Goal: Task Accomplishment & Management: Manage account settings

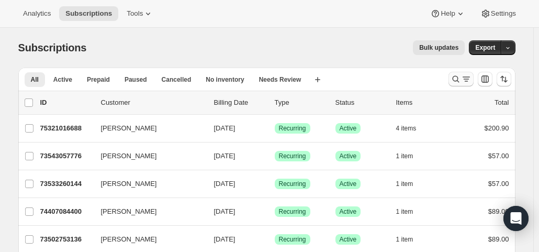
click at [459, 79] on icon "Search and filter results" at bounding box center [455, 79] width 10 height 10
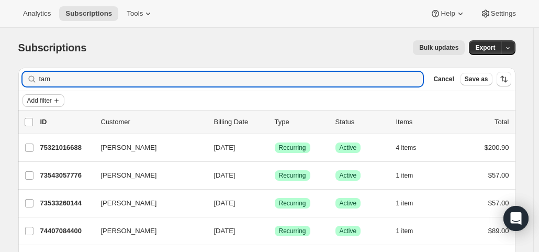
click at [52, 99] on span "Add filter" at bounding box center [39, 100] width 25 height 8
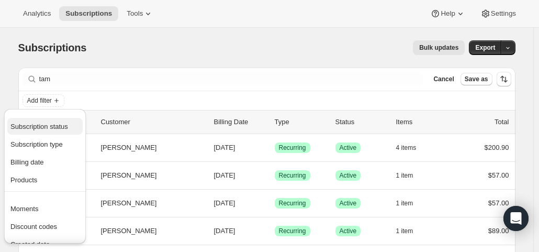
click at [51, 122] on span "Subscription status" at bounding box center [39, 126] width 58 height 8
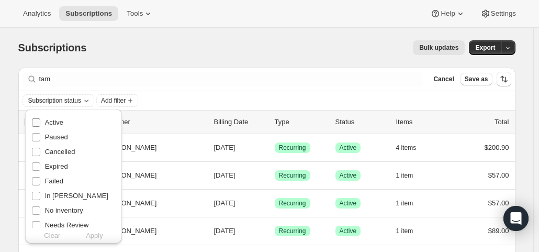
click at [51, 121] on span "Active" at bounding box center [54, 122] width 18 height 8
click at [40, 121] on input "Active" at bounding box center [36, 122] width 8 height 8
checkbox input "true"
click at [99, 233] on span "Apply" at bounding box center [94, 235] width 17 height 10
click at [127, 97] on span "Add filter" at bounding box center [116, 100] width 25 height 8
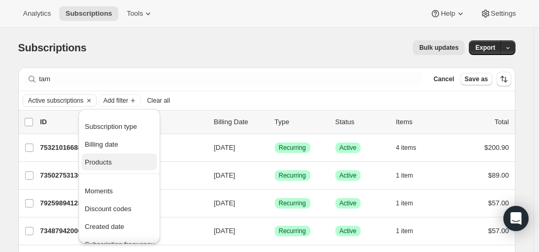
click at [106, 165] on span "Products" at bounding box center [98, 162] width 27 height 8
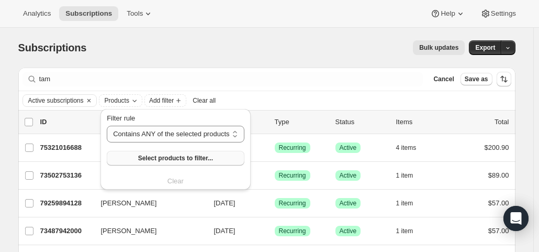
click at [138, 154] on button "Select products to filter..." at bounding box center [175, 158] width 137 height 15
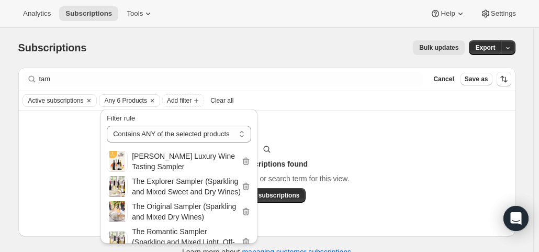
click at [365, 129] on div "No subscriptions found Try changing the filters or search term for this view. V…" at bounding box center [266, 173] width 497 height 126
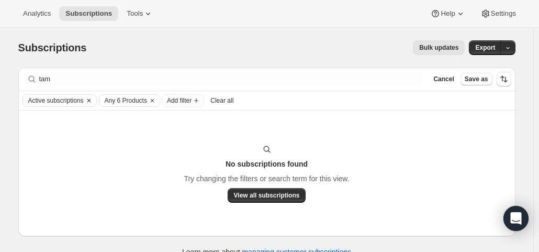
click at [42, 99] on span "Active subscriptions" at bounding box center [55, 100] width 55 height 8
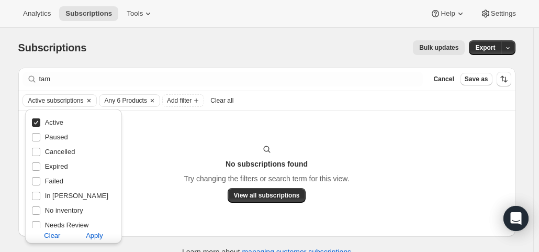
click at [42, 99] on span "Active subscriptions" at bounding box center [55, 100] width 55 height 8
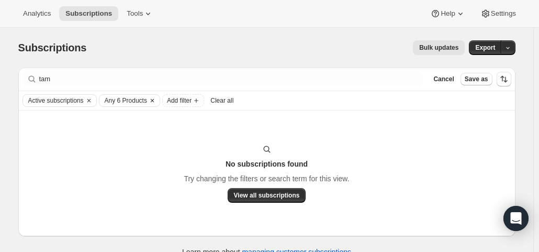
click at [132, 101] on span "Any 6 Products" at bounding box center [126, 100] width 42 height 8
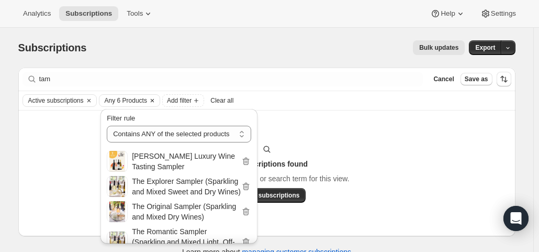
click at [132, 101] on span "Any 6 Products" at bounding box center [126, 100] width 42 height 8
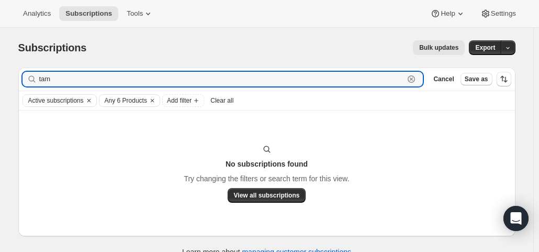
drag, startPoint x: 73, startPoint y: 73, endPoint x: 13, endPoint y: 57, distance: 62.3
click at [13, 57] on div "Subscriptions. This page is ready Subscriptions Bulk updates More actions Bulk …" at bounding box center [267, 148] width 522 height 240
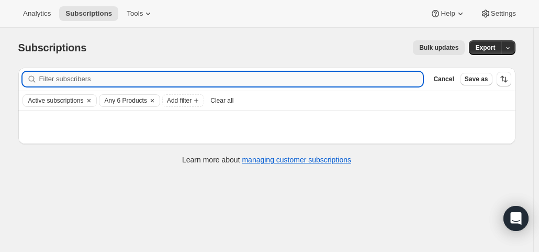
click at [368, 80] on input "Filter subscribers" at bounding box center [231, 79] width 384 height 15
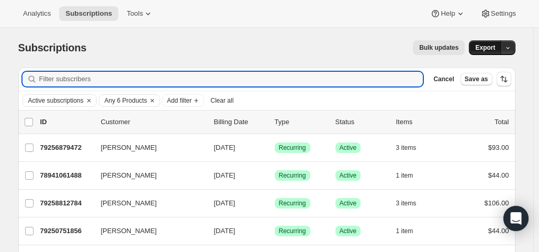
click at [481, 49] on span "Export" at bounding box center [485, 47] width 20 height 8
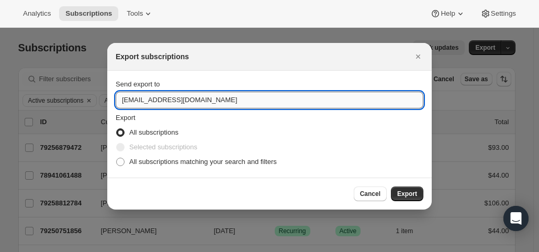
drag, startPoint x: 138, startPoint y: 99, endPoint x: 120, endPoint y: 99, distance: 17.8
click at [120, 99] on input "hello@wineshopathome.com" at bounding box center [270, 100] width 308 height 17
type input "mfletcher@wineshopathome.com"
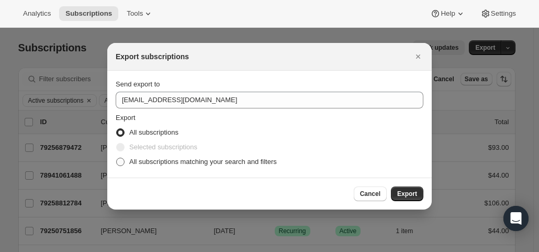
click at [201, 161] on span "All subscriptions matching your search and filters" at bounding box center [203, 161] width 148 height 8
click at [117, 158] on input "All subscriptions matching your search and filters" at bounding box center [116, 157] width 1 height 1
radio input "true"
click at [416, 190] on span "Export" at bounding box center [407, 193] width 20 height 8
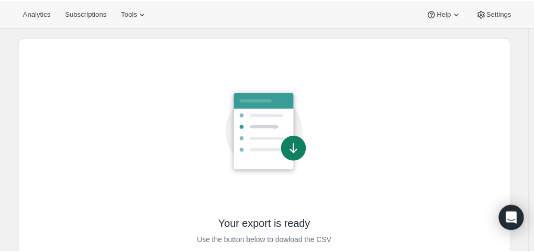
scroll to position [52, 0]
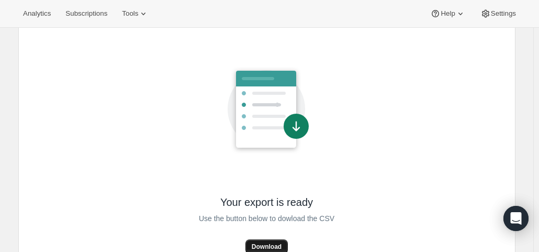
click at [263, 241] on button "Download" at bounding box center [266, 246] width 42 height 15
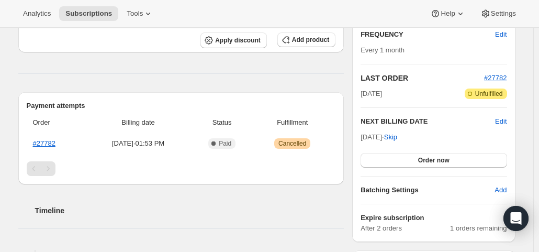
scroll to position [209, 0]
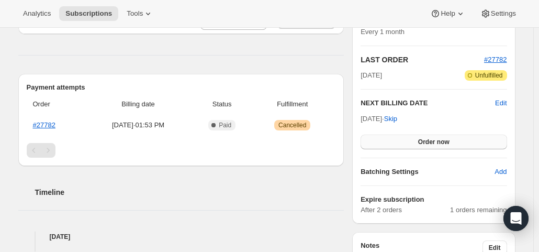
click at [427, 139] on span "Order now" at bounding box center [433, 142] width 31 height 8
click at [427, 139] on span "Click to confirm" at bounding box center [434, 142] width 48 height 8
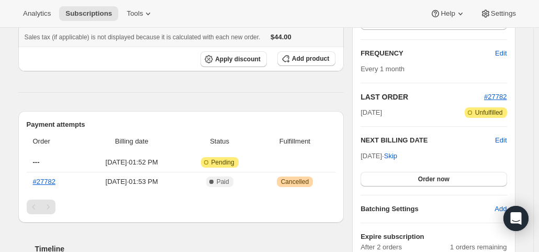
scroll to position [209, 0]
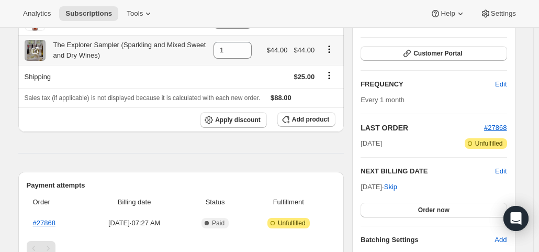
scroll to position [157, 0]
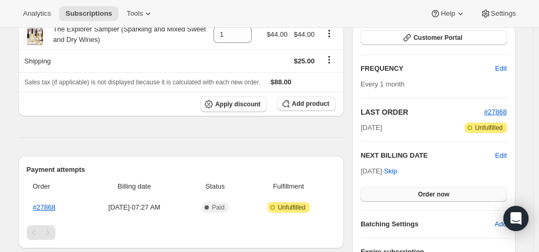
click at [402, 191] on button "Order now" at bounding box center [433, 194] width 146 height 15
click at [402, 191] on button "Click to confirm" at bounding box center [433, 194] width 146 height 15
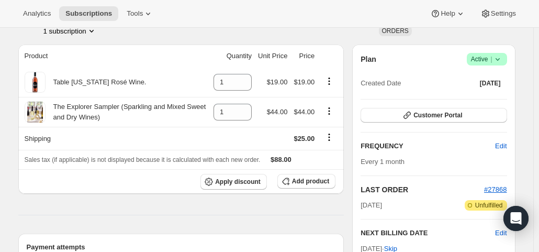
scroll to position [209, 0]
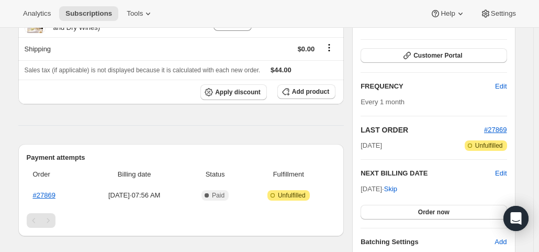
scroll to position [157, 0]
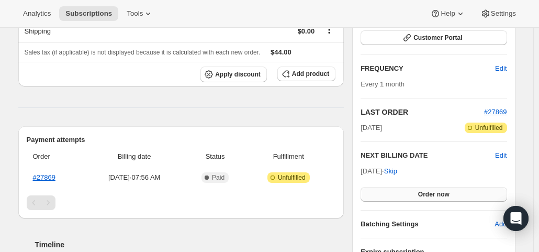
click at [377, 194] on button "Order now" at bounding box center [433, 194] width 146 height 15
click at [377, 194] on button "Click to confirm" at bounding box center [433, 194] width 146 height 15
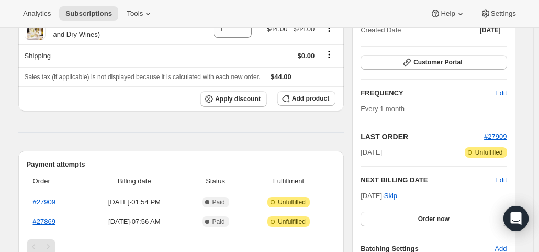
scroll to position [262, 0]
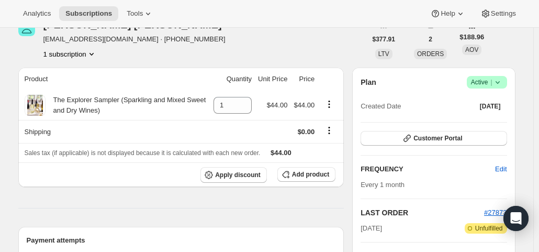
scroll to position [157, 0]
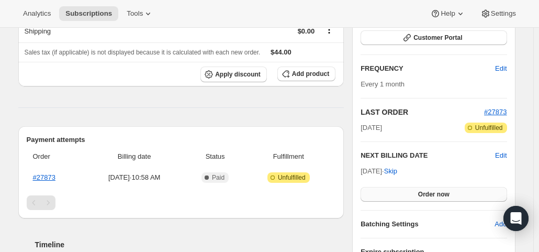
click at [384, 191] on button "Order now" at bounding box center [433, 194] width 146 height 15
click at [384, 191] on button "Click to confirm" at bounding box center [433, 194] width 146 height 15
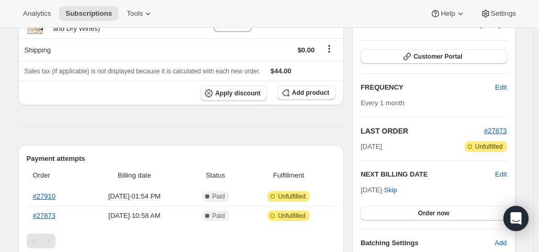
scroll to position [209, 0]
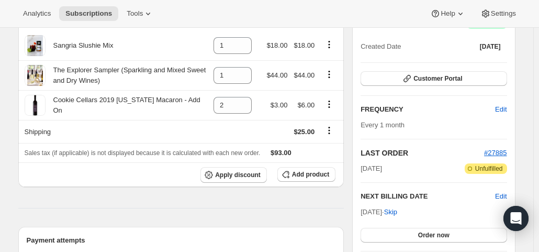
scroll to position [157, 0]
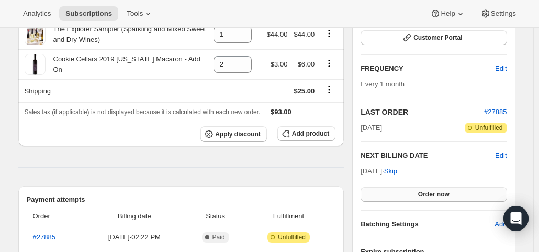
click at [424, 190] on span "Order now" at bounding box center [433, 194] width 31 height 8
click at [424, 190] on span "Click to confirm" at bounding box center [434, 194] width 48 height 8
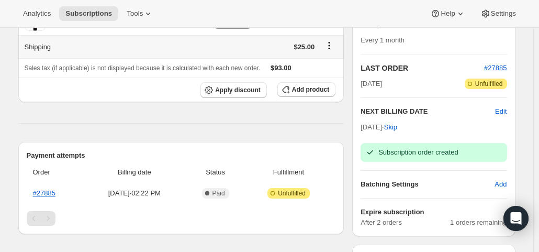
scroll to position [262, 0]
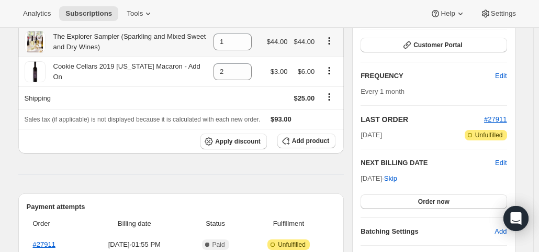
scroll to position [262, 0]
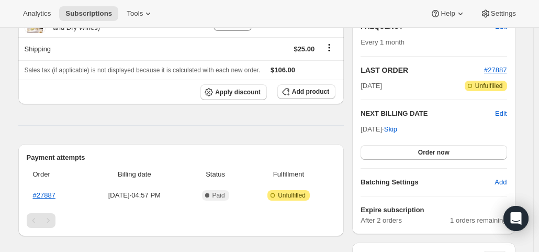
scroll to position [209, 0]
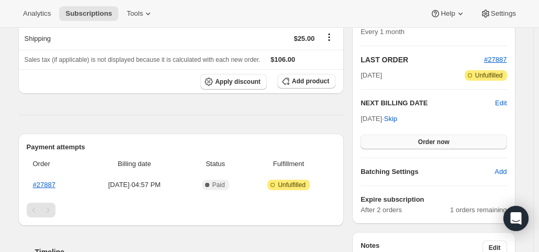
click at [411, 138] on button "Order now" at bounding box center [433, 141] width 146 height 15
click at [411, 138] on button "Click to confirm" at bounding box center [433, 141] width 146 height 15
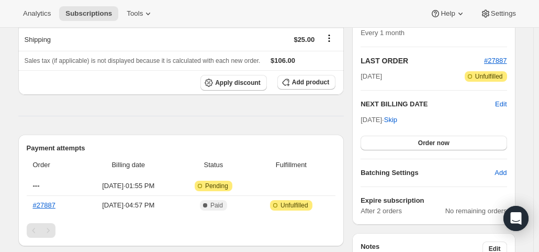
scroll to position [209, 0]
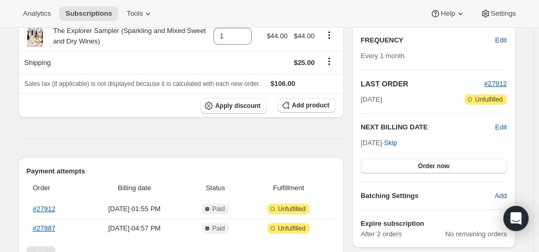
scroll to position [209, 0]
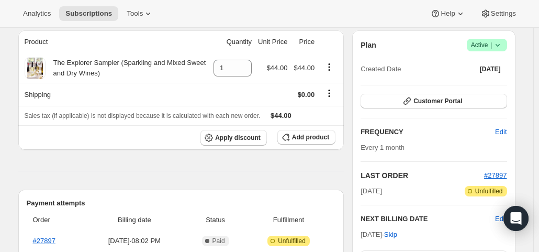
scroll to position [157, 0]
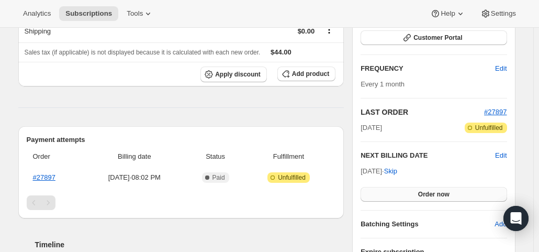
click at [429, 190] on span "Order now" at bounding box center [433, 194] width 31 height 8
click at [429, 190] on span "Click to confirm" at bounding box center [434, 194] width 48 height 8
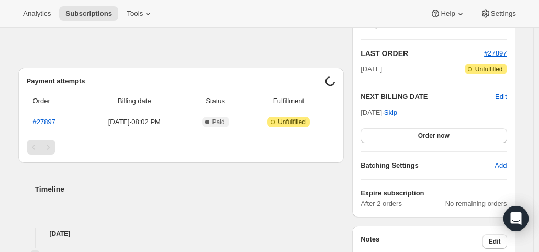
scroll to position [262, 0]
